Goal: Check status: Check status

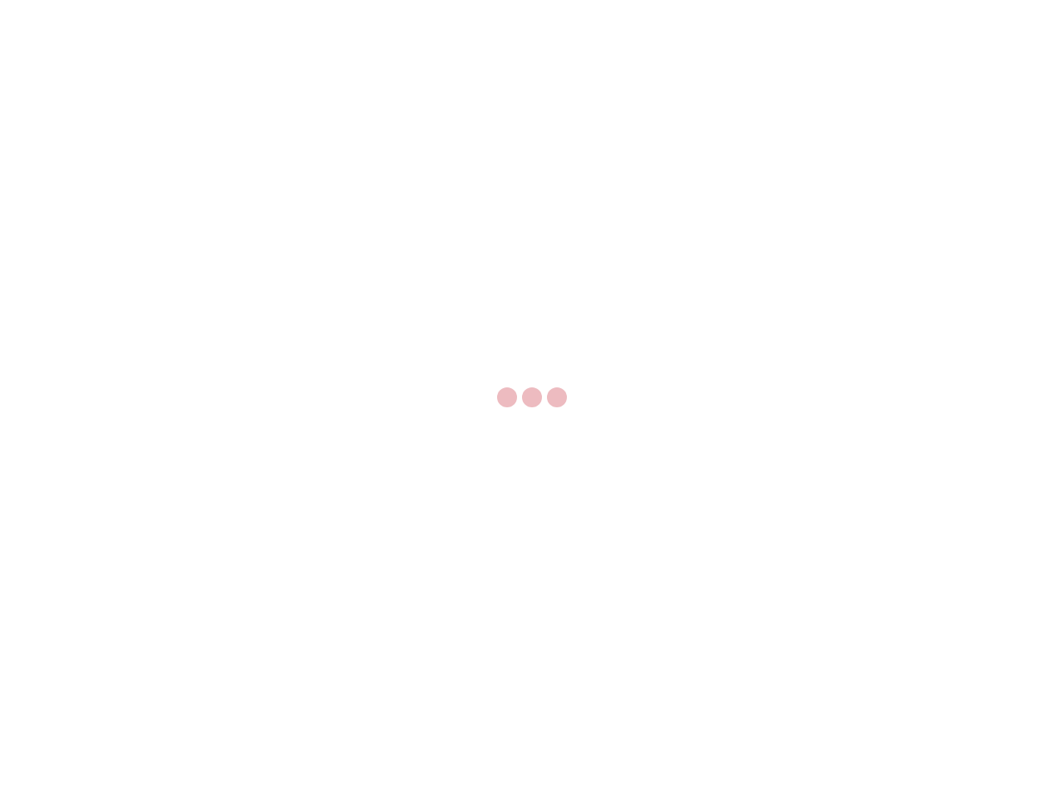
select select "US"
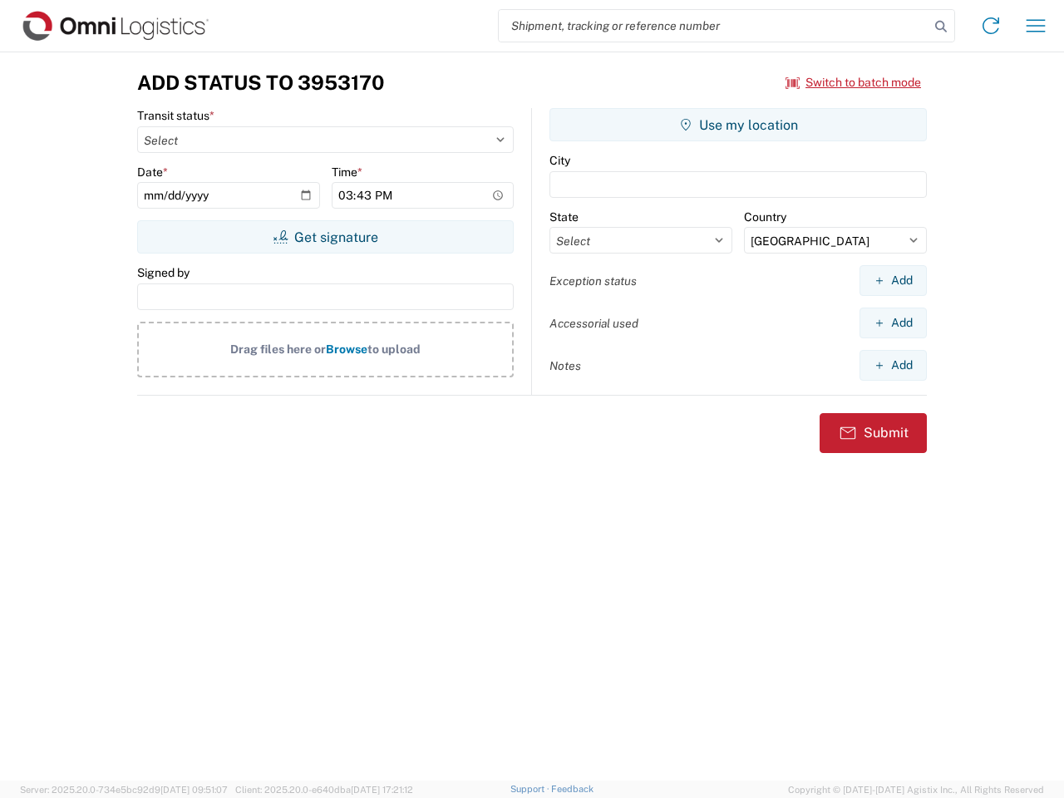
click at [714, 26] on input "search" at bounding box center [714, 26] width 430 height 32
click at [941, 27] on icon at bounding box center [940, 26] width 23 height 23
click at [991, 26] on icon at bounding box center [990, 25] width 27 height 27
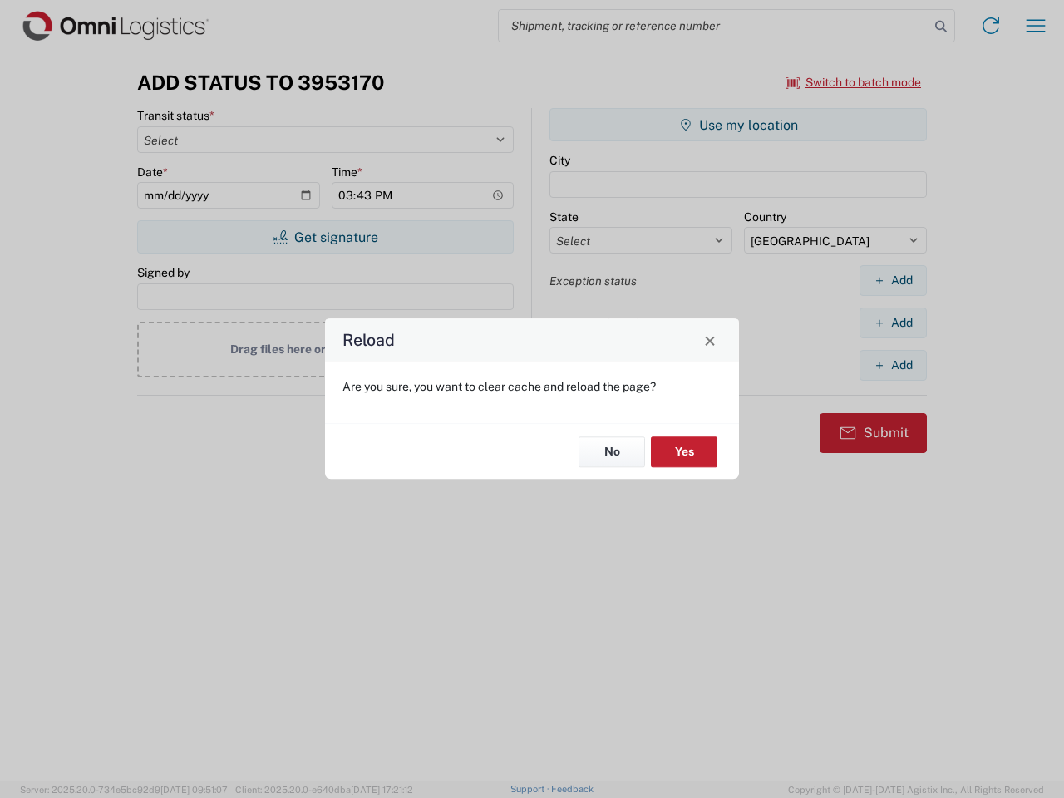
click at [853, 82] on div "Reload Are you sure, you want to clear cache and reload the page? No Yes" at bounding box center [532, 399] width 1064 height 798
click at [325, 237] on div "Reload Are you sure, you want to clear cache and reload the page? No Yes" at bounding box center [532, 399] width 1064 height 798
click at [738, 125] on div "Reload Are you sure, you want to clear cache and reload the page? No Yes" at bounding box center [532, 399] width 1064 height 798
click at [893, 280] on div "Reload Are you sure, you want to clear cache and reload the page? No Yes" at bounding box center [532, 399] width 1064 height 798
click at [893, 322] on div "Reload Are you sure, you want to clear cache and reload the page? No Yes" at bounding box center [532, 399] width 1064 height 798
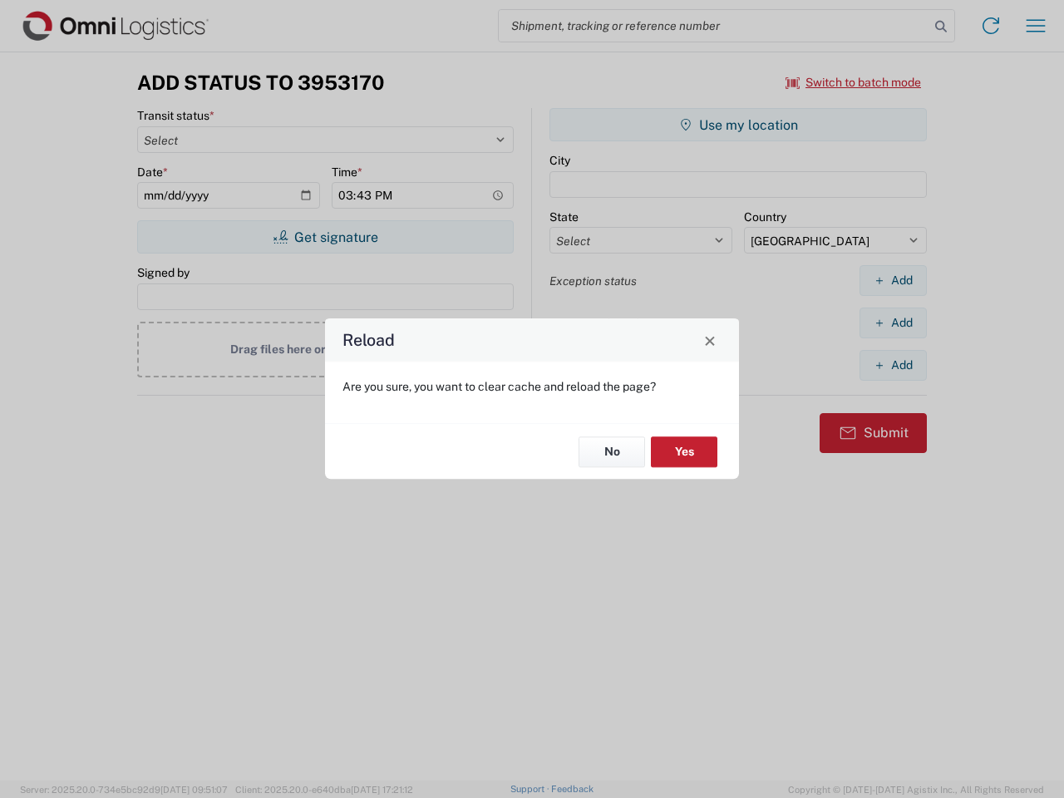
click at [893, 365] on div "Reload Are you sure, you want to clear cache and reload the page? No Yes" at bounding box center [532, 399] width 1064 height 798
